Goal: Transaction & Acquisition: Book appointment/travel/reservation

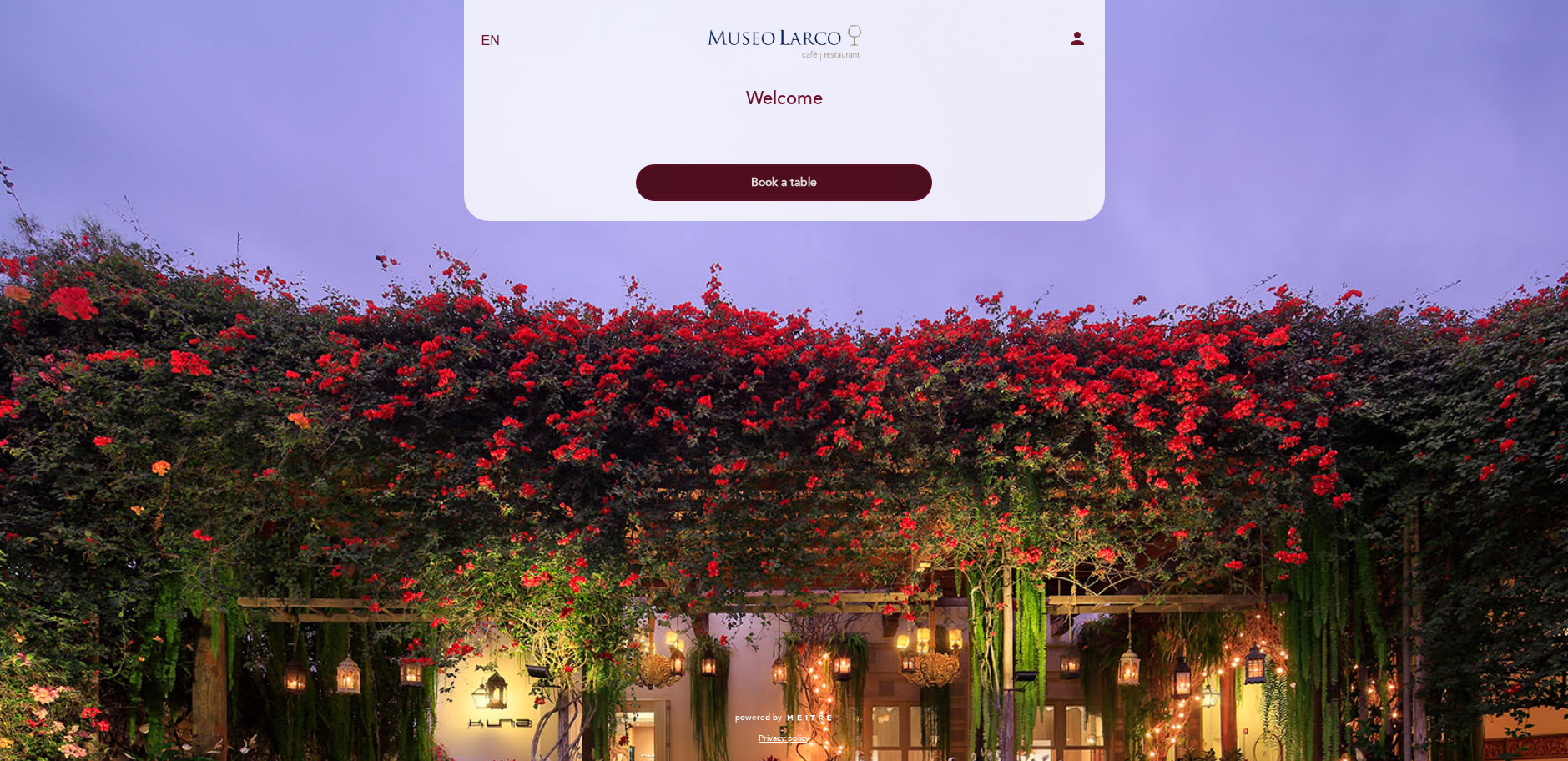
click at [859, 174] on button "Book a table" at bounding box center [783, 183] width 296 height 37
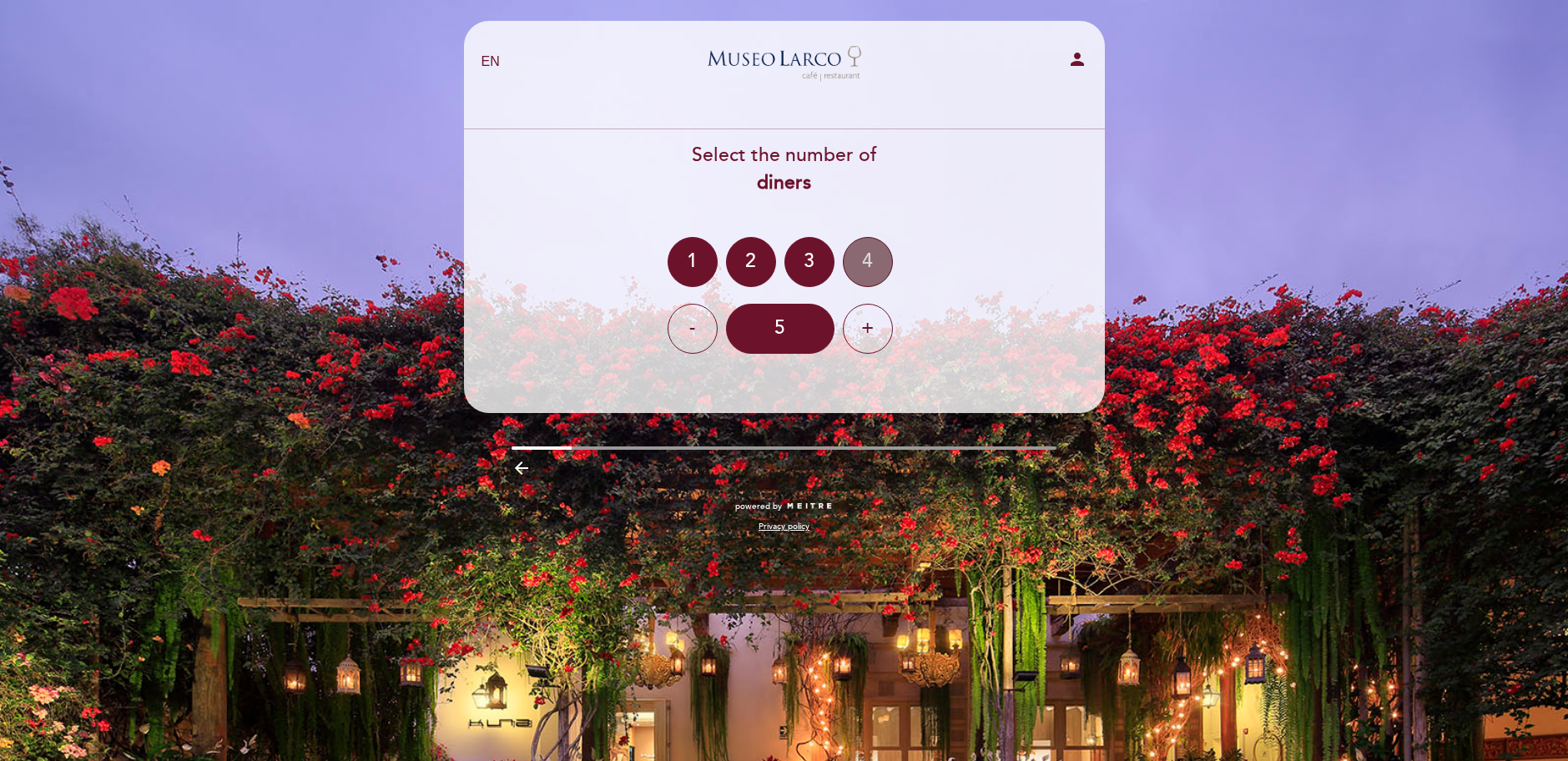
click at [868, 267] on div "4" at bounding box center [868, 262] width 50 height 50
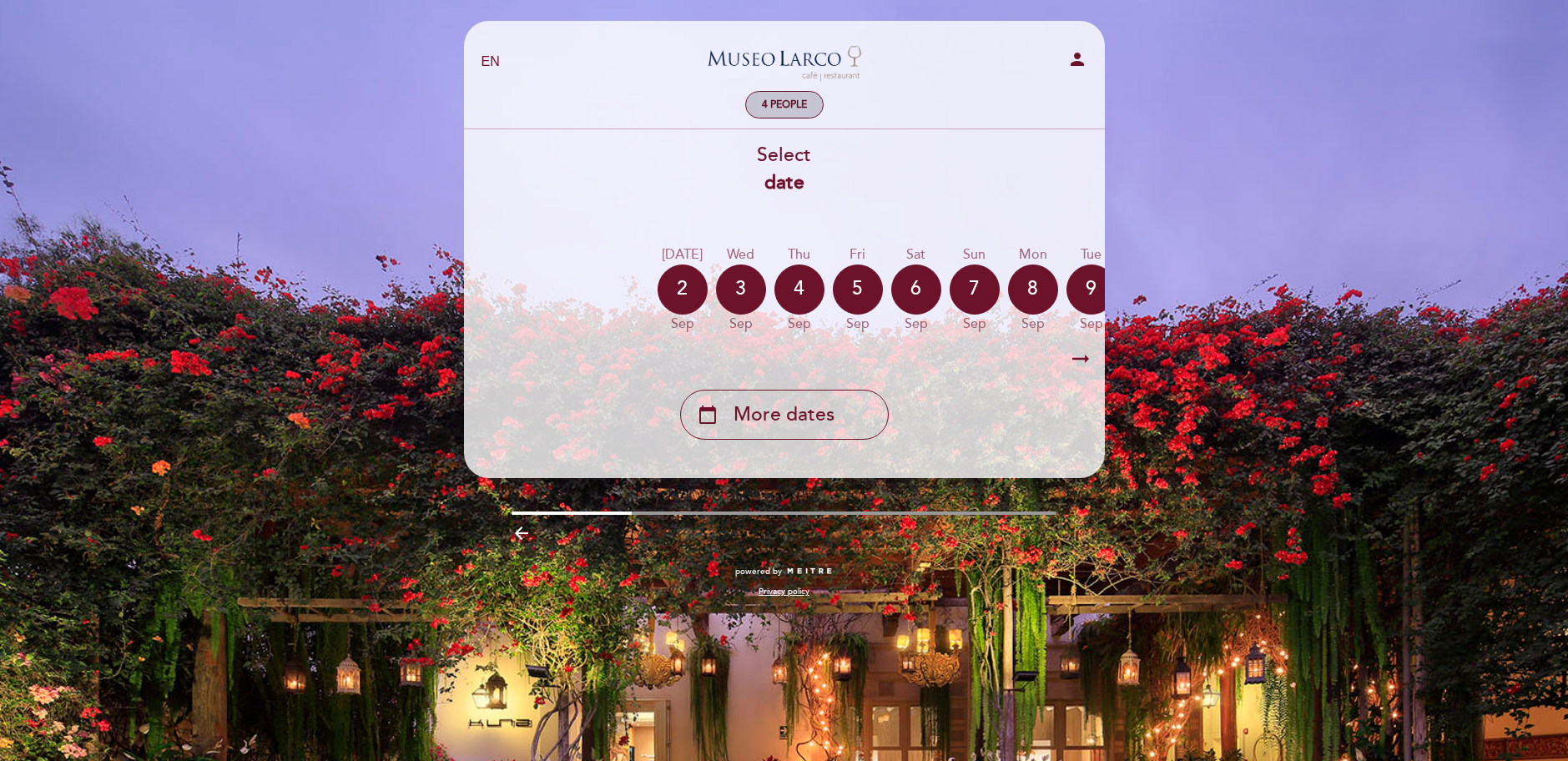
click at [764, 112] on div "4 people" at bounding box center [784, 105] width 77 height 26
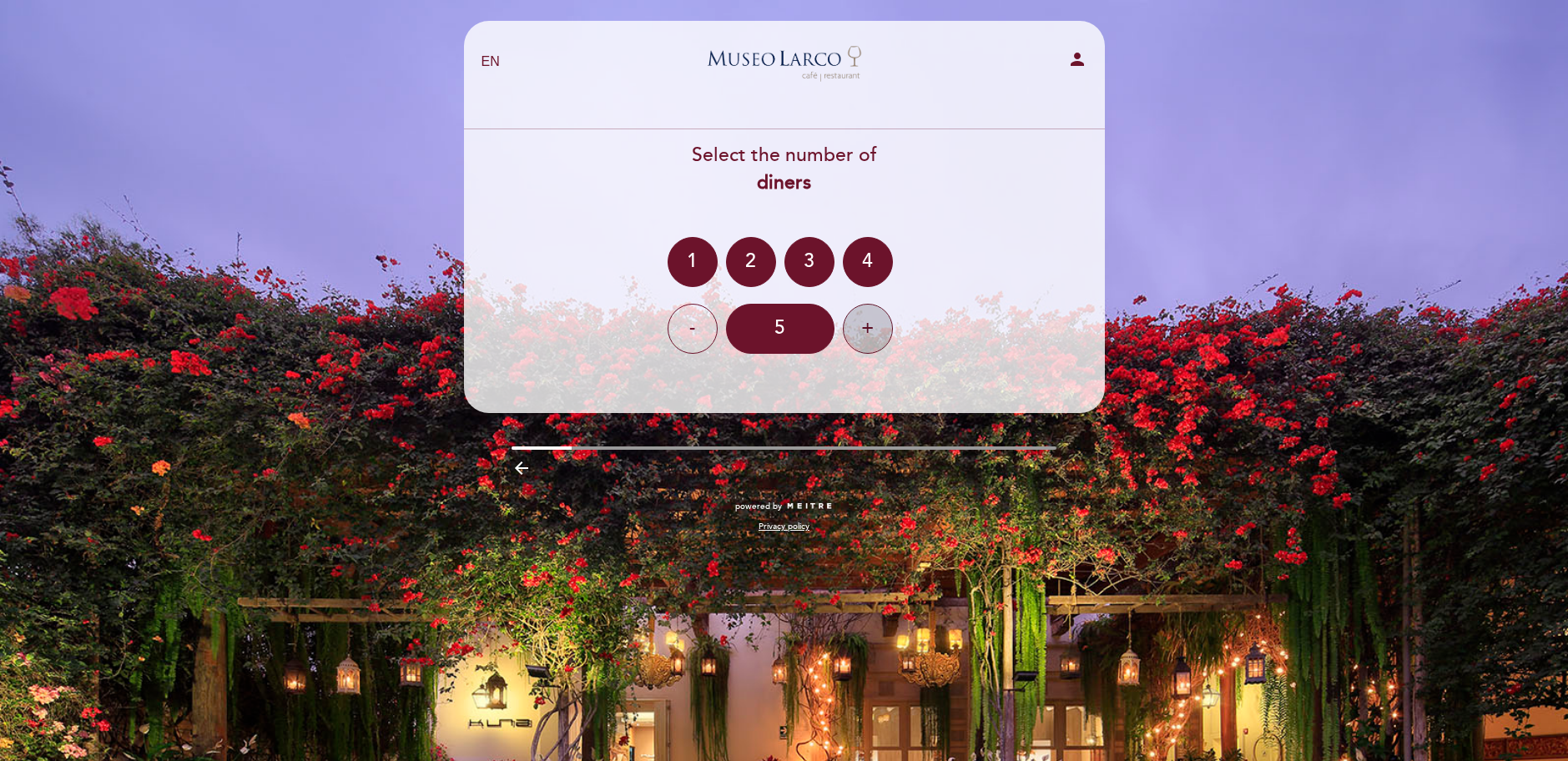
click at [855, 336] on div "+" at bounding box center [868, 328] width 50 height 50
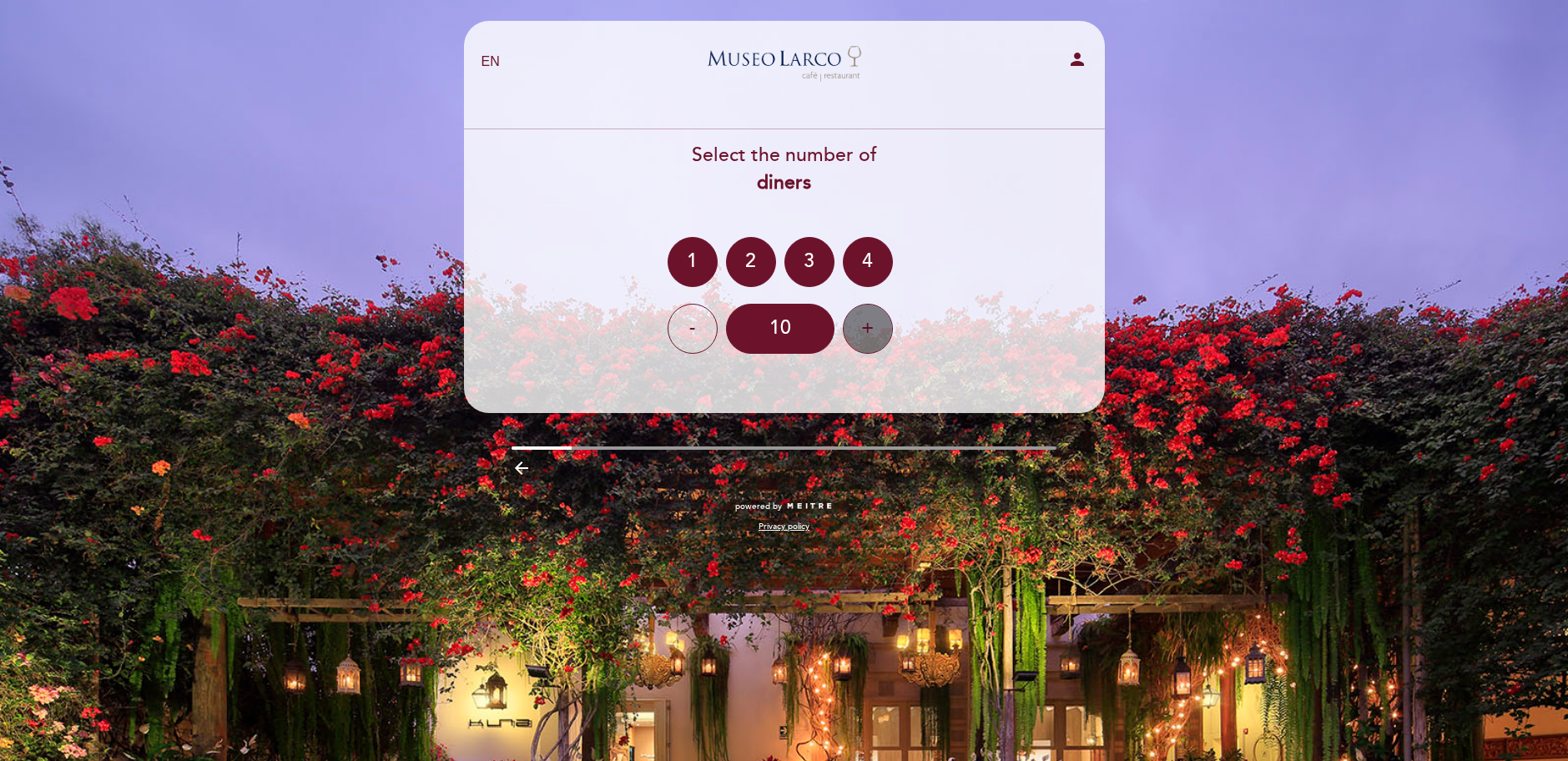
click at [855, 336] on div "+" at bounding box center [868, 328] width 50 height 50
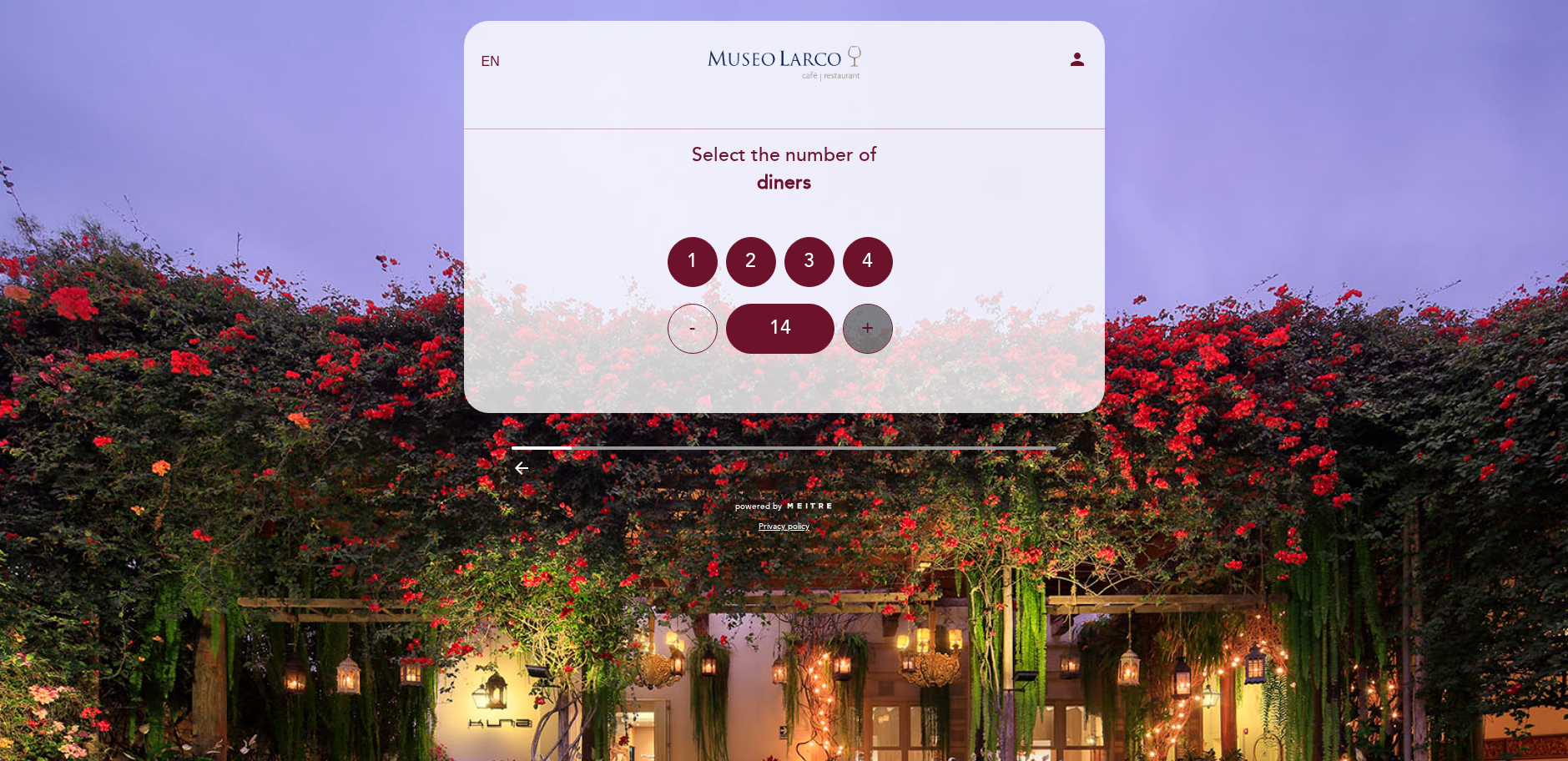
click at [855, 336] on div "+" at bounding box center [868, 328] width 50 height 50
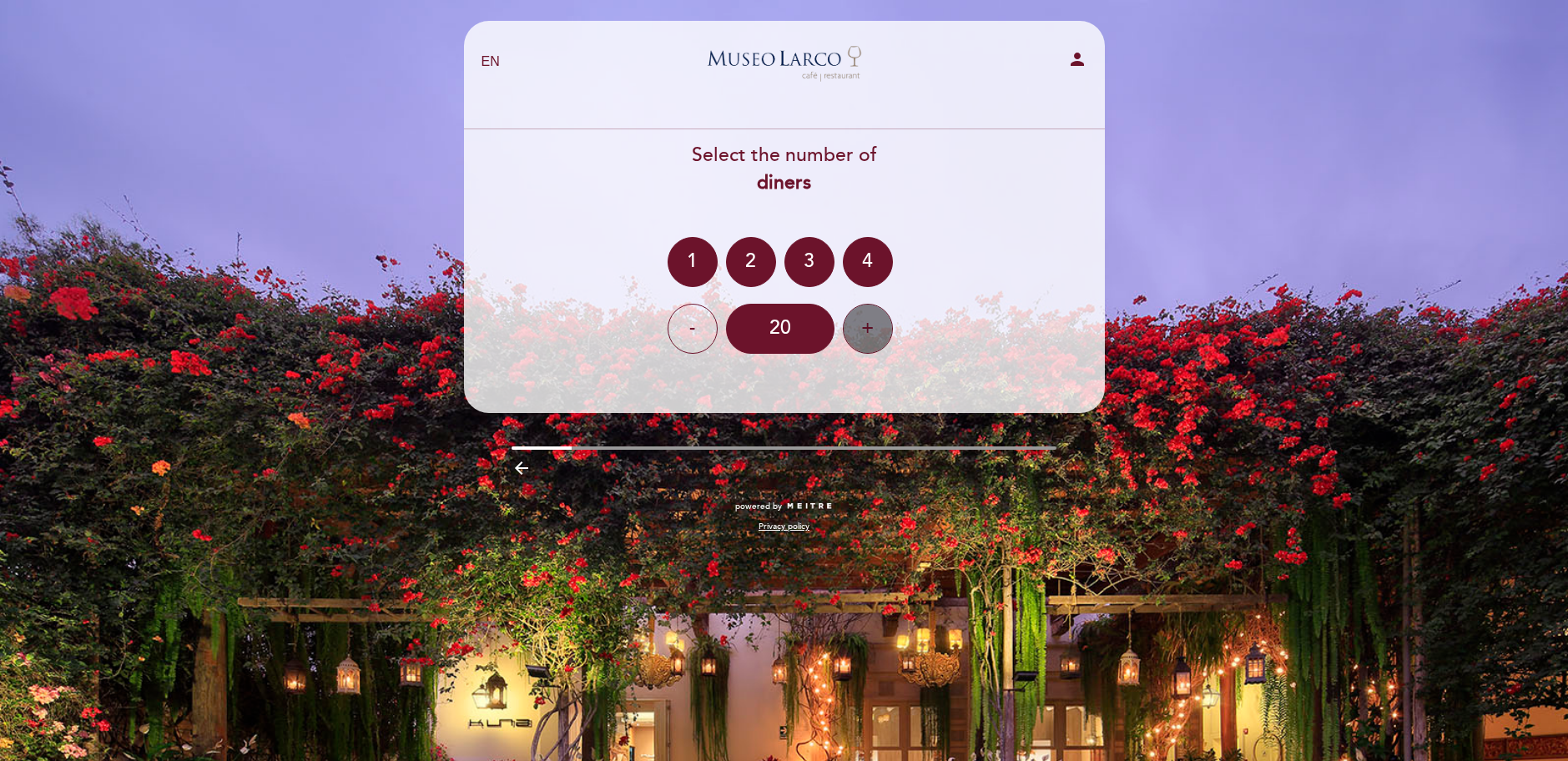
click at [855, 336] on div "+" at bounding box center [868, 328] width 50 height 50
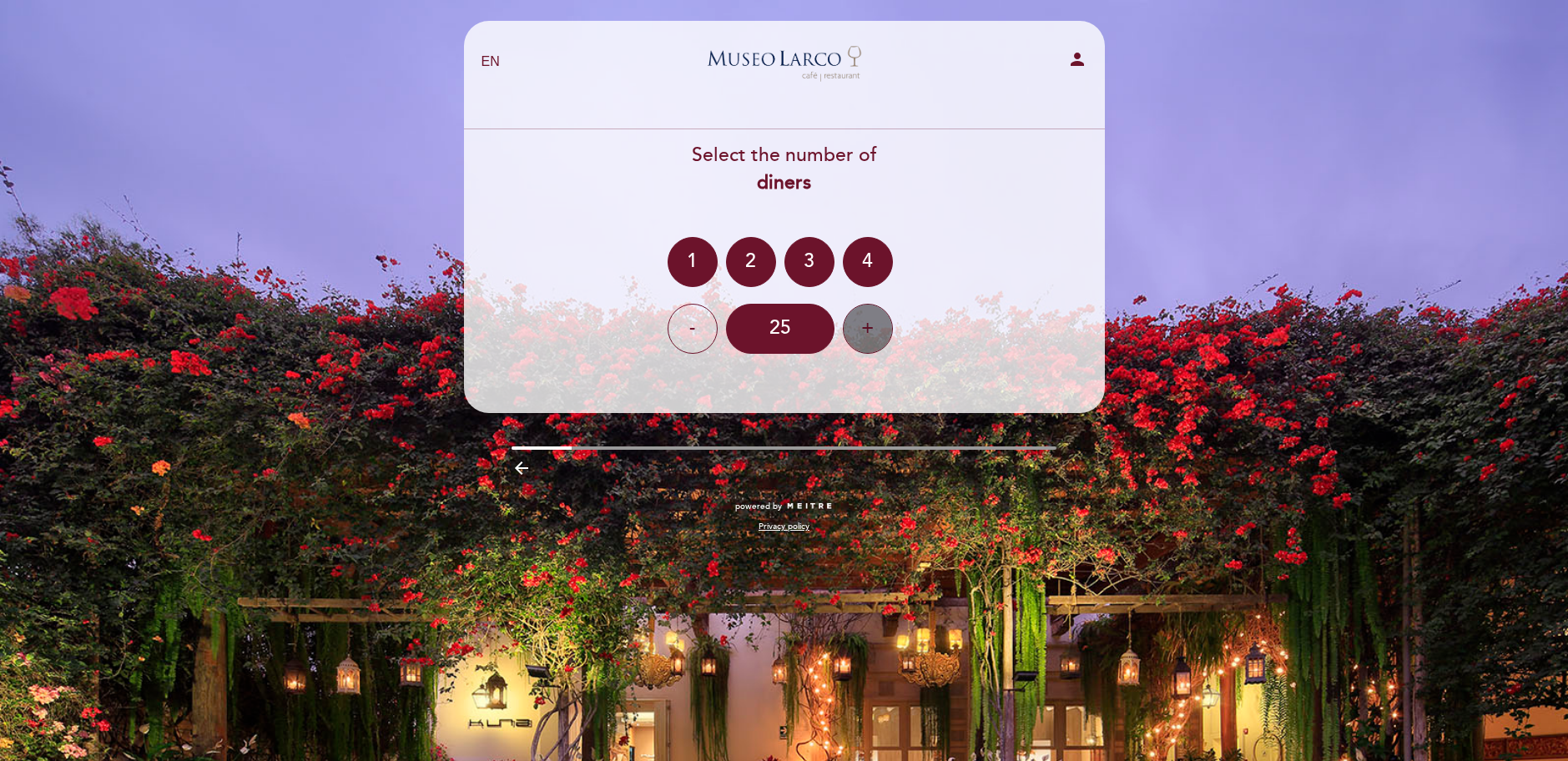
click at [855, 336] on div "+" at bounding box center [868, 328] width 50 height 50
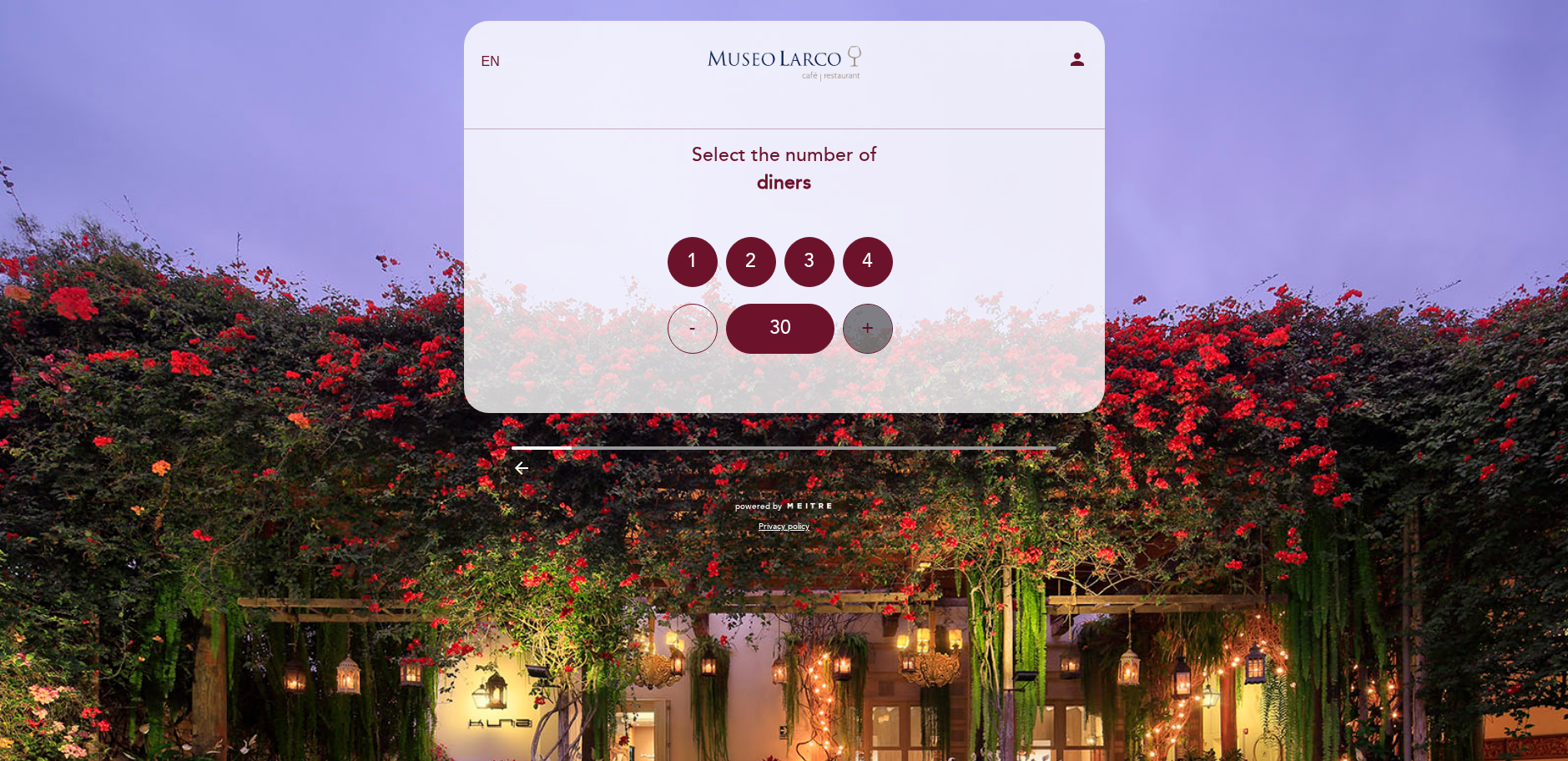
click at [855, 336] on div "+" at bounding box center [868, 328] width 50 height 50
click at [711, 331] on div "-" at bounding box center [692, 328] width 50 height 50
click at [782, 330] on div "30" at bounding box center [780, 328] width 108 height 50
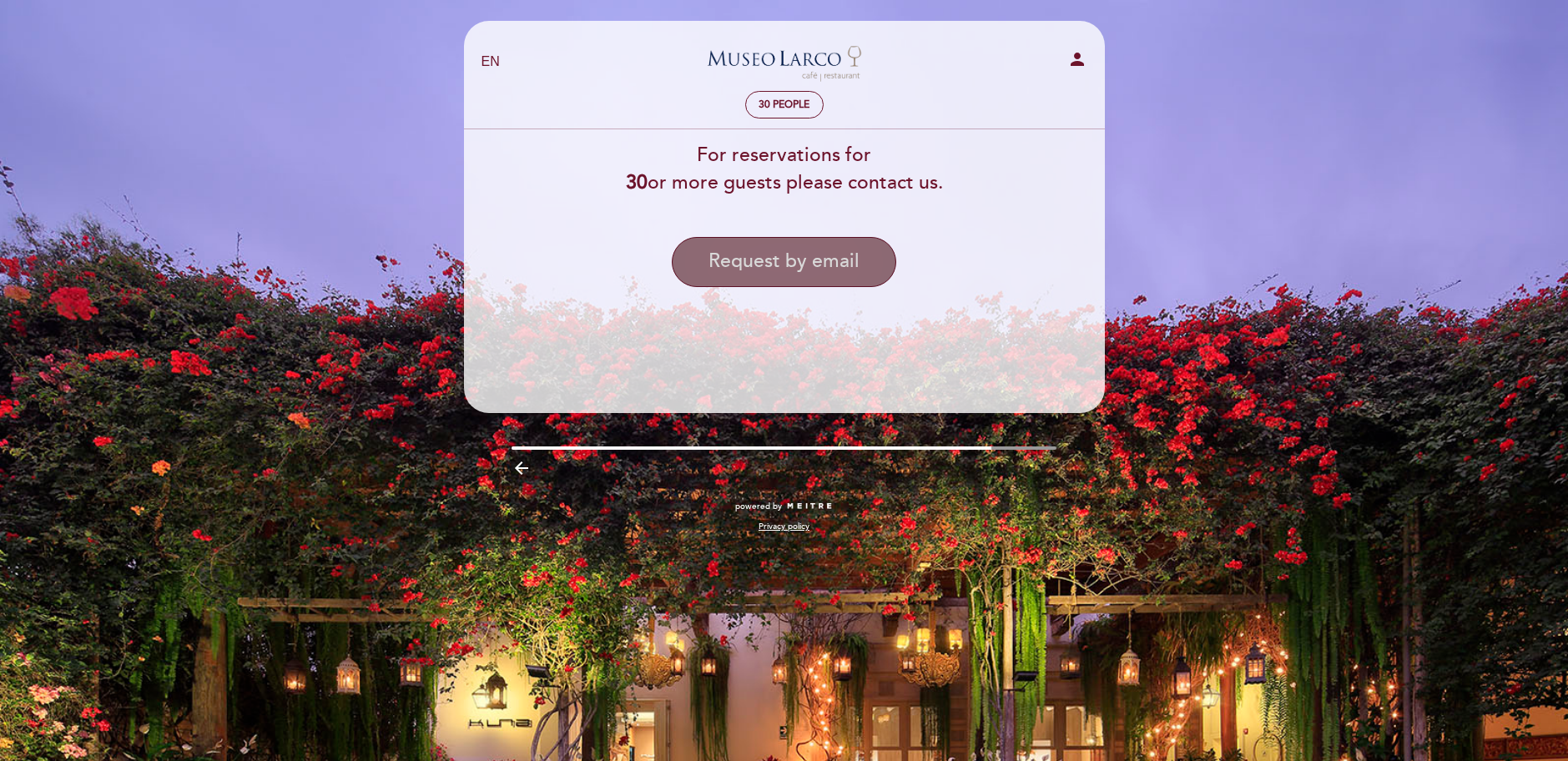
click at [793, 263] on button "Request by email" at bounding box center [783, 262] width 224 height 50
click at [786, 268] on button "Request by email" at bounding box center [783, 262] width 224 height 50
drag, startPoint x: 800, startPoint y: 251, endPoint x: 1212, endPoint y: 113, distance: 434.5
click at [1212, 113] on div "EN ES PT [GEOGRAPHIC_DATA] - Restaurant person 30 people Welcome Welcome, Chang…" at bounding box center [784, 380] width 1568 height 761
click at [775, 252] on button "Request by email" at bounding box center [783, 262] width 224 height 50
